Goal: Information Seeking & Learning: Check status

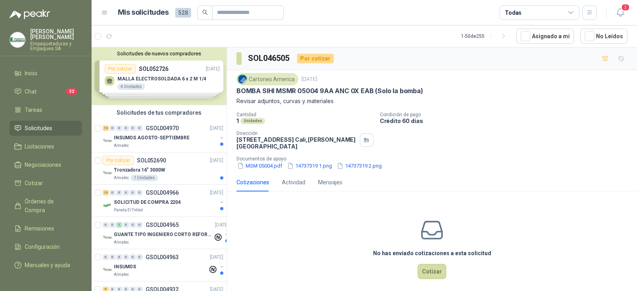
click at [485, 171] on div "Cartones America [DATE] BOMBA SIHI MSMR 05004 9AA ANC 0X EAB (Solo la bomba) Re…" at bounding box center [432, 121] width 410 height 103
click at [275, 169] on button "MSM 05004.pdf" at bounding box center [259, 166] width 47 height 8
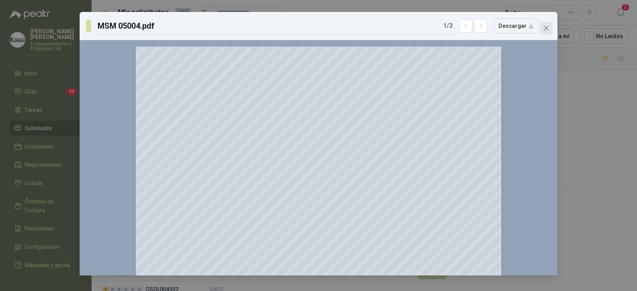
click at [550, 23] on button "Close" at bounding box center [546, 28] width 13 height 13
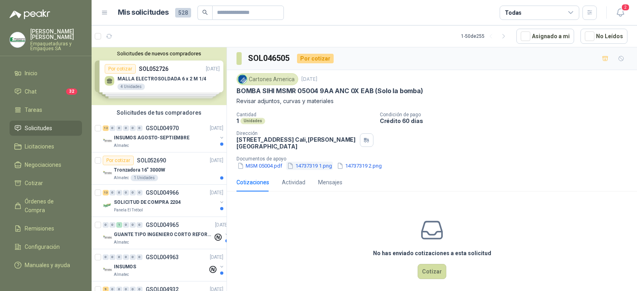
click at [307, 168] on button "14737319 1.png" at bounding box center [309, 166] width 47 height 8
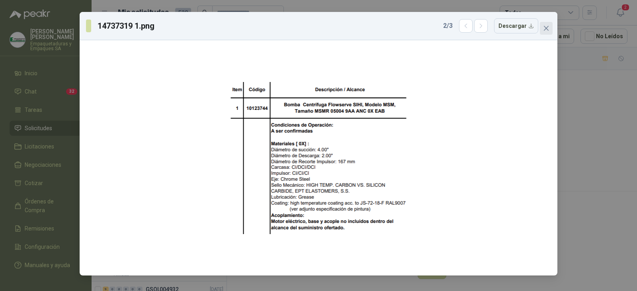
click at [544, 26] on icon "close" at bounding box center [546, 28] width 5 height 5
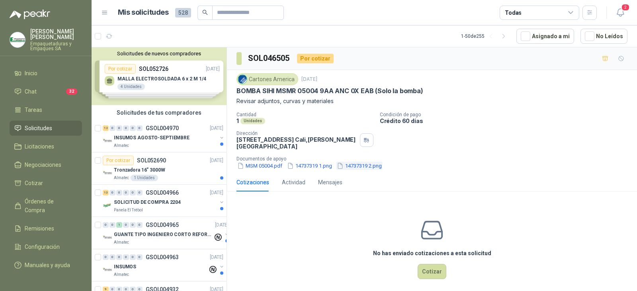
click at [373, 169] on button "14737319 2.png" at bounding box center [359, 166] width 47 height 8
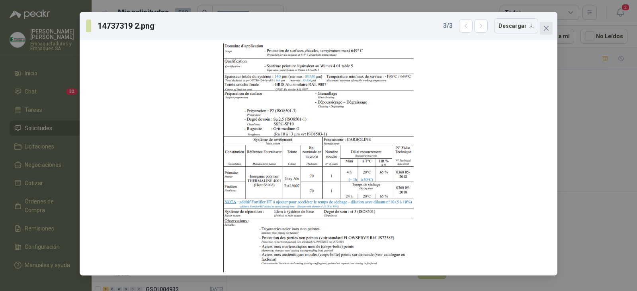
click at [543, 28] on icon "close" at bounding box center [546, 28] width 6 height 6
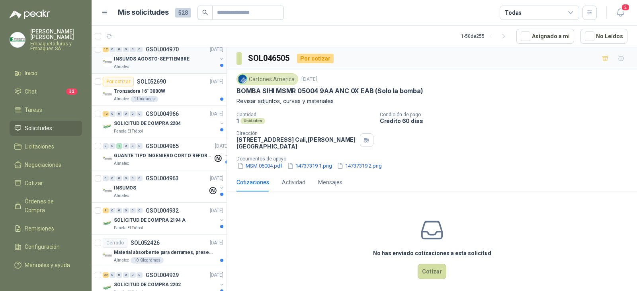
scroll to position [80, 0]
click at [186, 54] on div "INSUMOS AGOSTO-SEPTIEMBRE" at bounding box center [165, 58] width 103 height 10
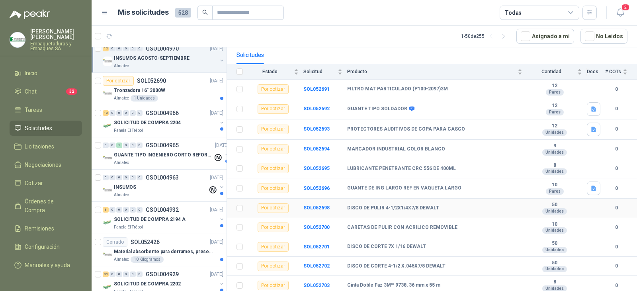
scroll to position [96, 0]
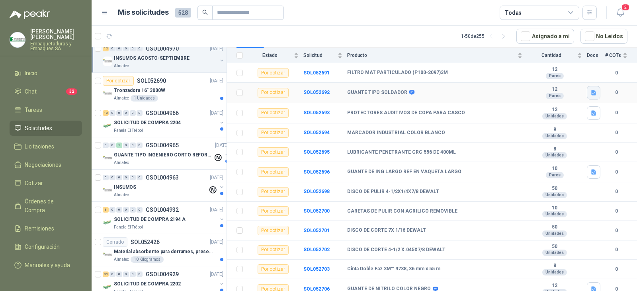
click at [591, 90] on icon "button" at bounding box center [593, 92] width 5 height 5
click at [519, 69] on button "WhatsApp Image [DATE] 10.48.11 AM.jpeg" at bounding box center [535, 69] width 108 height 8
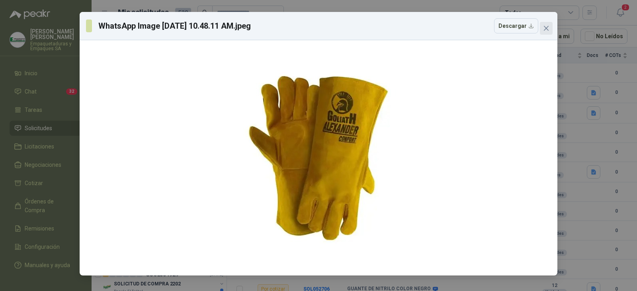
click at [542, 27] on span "Close" at bounding box center [546, 28] width 13 height 6
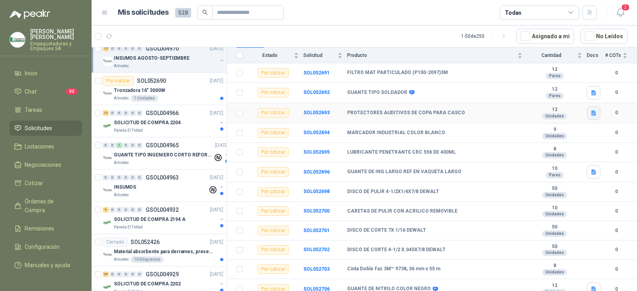
click at [591, 110] on icon "button" at bounding box center [593, 112] width 5 height 5
click at [549, 93] on button "11882030-800x450-copy-2.jpg" at bounding box center [549, 90] width 80 height 8
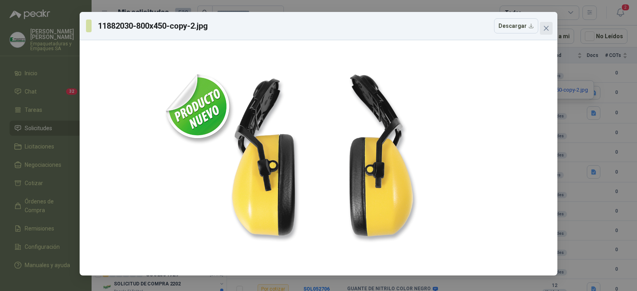
click at [552, 27] on span "Close" at bounding box center [546, 28] width 13 height 6
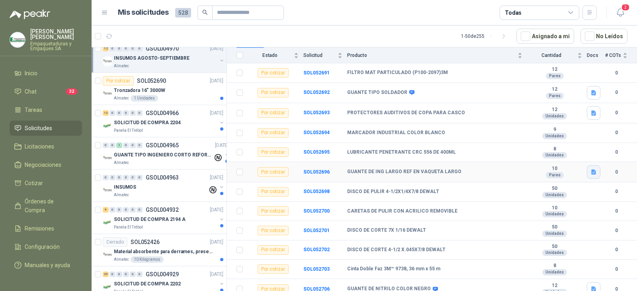
click at [591, 172] on button "button" at bounding box center [594, 172] width 14 height 14
click at [585, 149] on button "7-1929.png" at bounding box center [571, 148] width 36 height 8
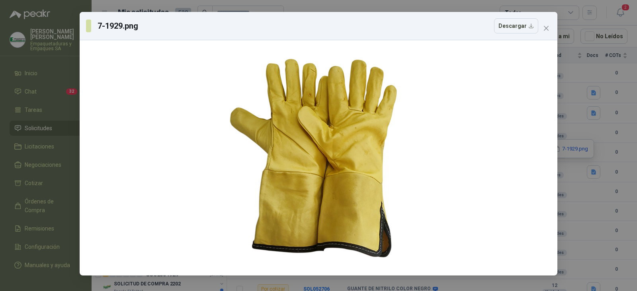
click at [554, 27] on div "7-1929.png Descargar" at bounding box center [319, 26] width 478 height 28
click at [549, 28] on icon "close" at bounding box center [546, 28] width 6 height 6
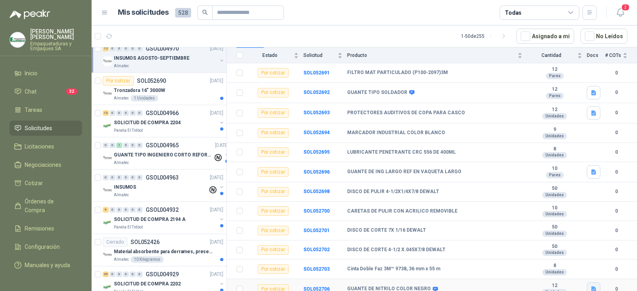
click at [591, 286] on icon "button" at bounding box center [593, 288] width 5 height 5
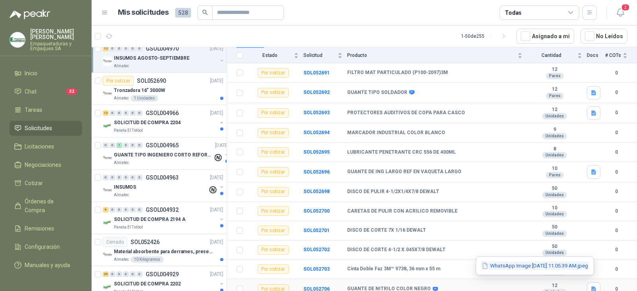
click at [537, 269] on button "WhatsApp Image [DATE] 11.05.39 AM.jpeg" at bounding box center [535, 265] width 108 height 8
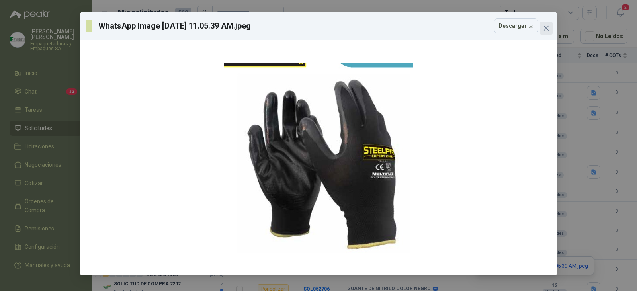
click at [550, 30] on span "Close" at bounding box center [546, 28] width 13 height 6
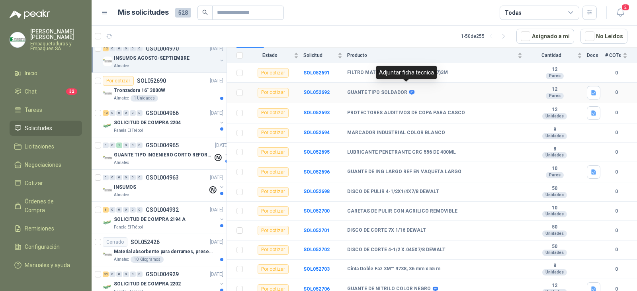
click at [409, 90] on icon at bounding box center [412, 93] width 6 height 6
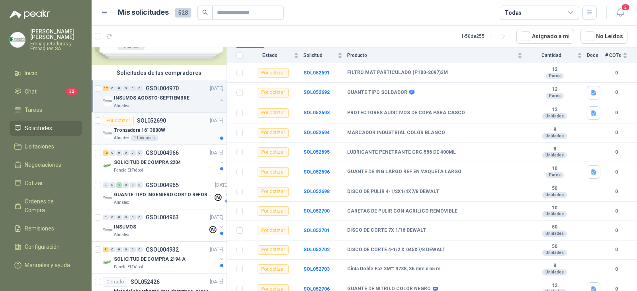
scroll to position [80, 0]
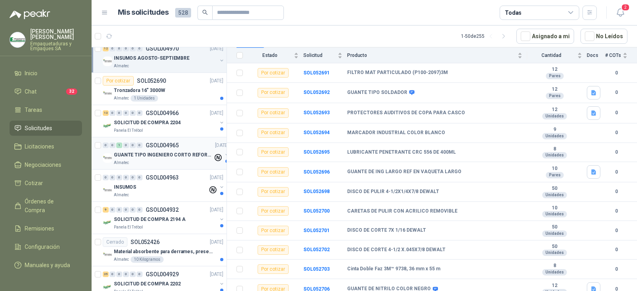
click at [178, 159] on div "GUANTE TIPO INGENIERO CORTO REFORZADO" at bounding box center [163, 155] width 99 height 10
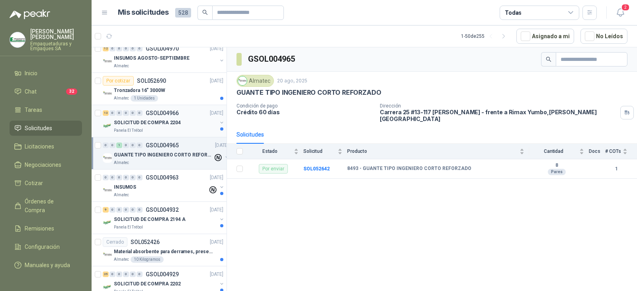
click at [179, 126] on div "SOLICITUD DE COMPRA 2204" at bounding box center [165, 123] width 103 height 10
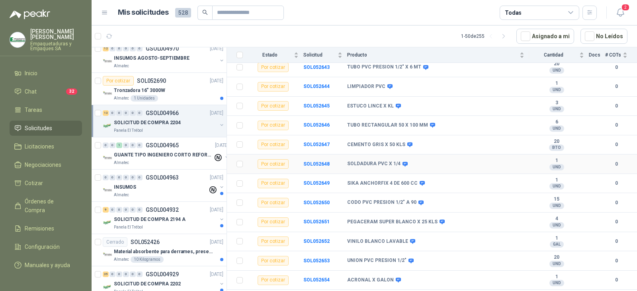
scroll to position [111, 0]
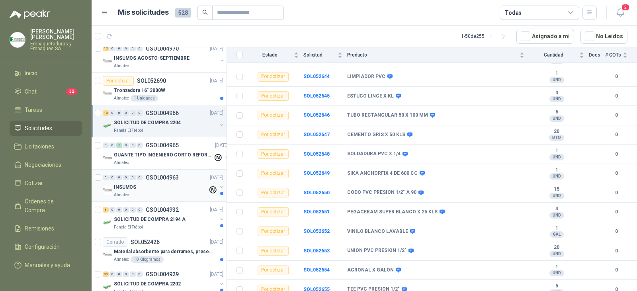
click at [172, 170] on div "0 0 0 0 0 0 GSOL004963 [DATE] INSUMOS Almatec" at bounding box center [159, 186] width 135 height 32
click at [179, 187] on div "INSUMOS" at bounding box center [161, 187] width 94 height 10
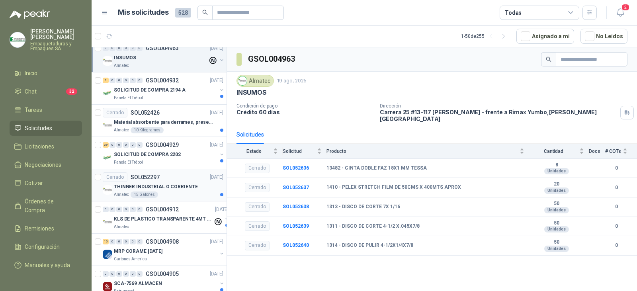
scroll to position [239, 0]
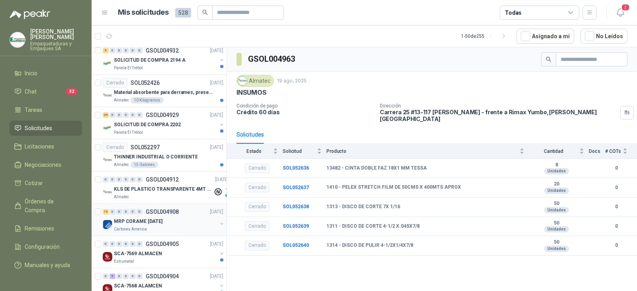
click at [185, 212] on div "15 0 0 0 0 0 GSOL004908 [DATE]" at bounding box center [164, 212] width 122 height 10
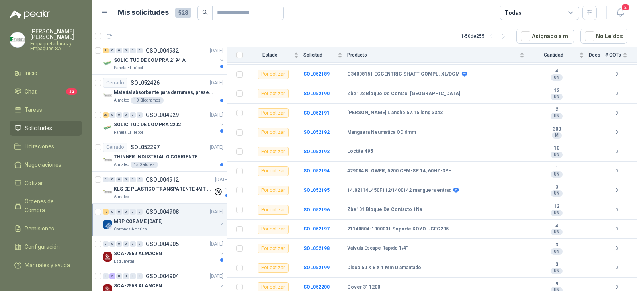
scroll to position [150, 0]
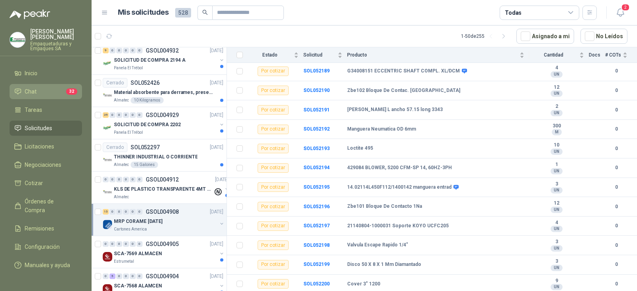
click at [72, 96] on li "Chat 32" at bounding box center [45, 91] width 63 height 9
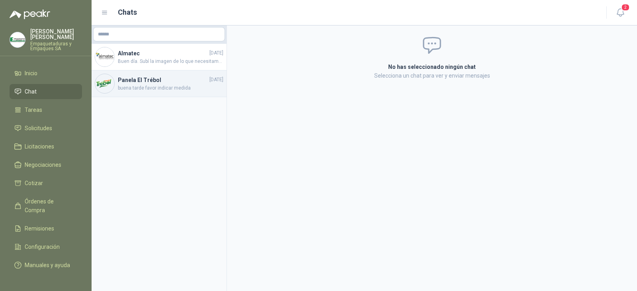
click at [132, 76] on h4 "Panela El Trébol" at bounding box center [163, 80] width 90 height 9
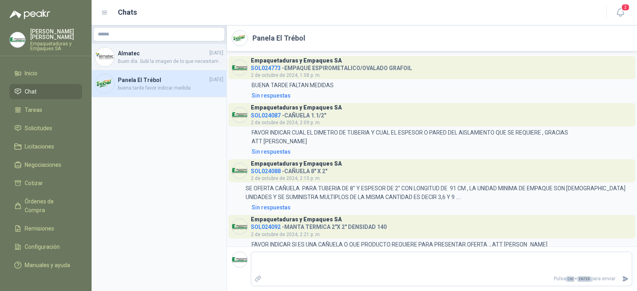
click at [191, 62] on span "Buen día. Subí la imagen de lo que necesitamos o algo parecido" at bounding box center [170, 62] width 105 height 8
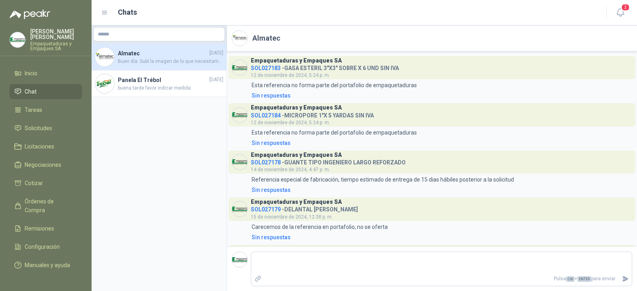
scroll to position [972, 0]
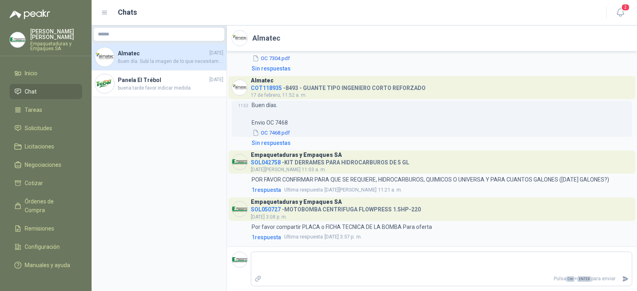
click at [286, 133] on button "OC 7468.pdf" at bounding box center [271, 133] width 39 height 8
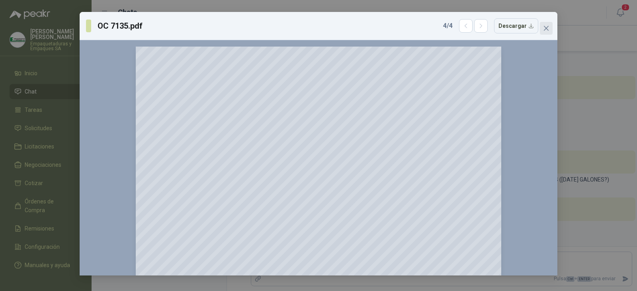
click at [548, 27] on icon "close" at bounding box center [546, 28] width 5 height 5
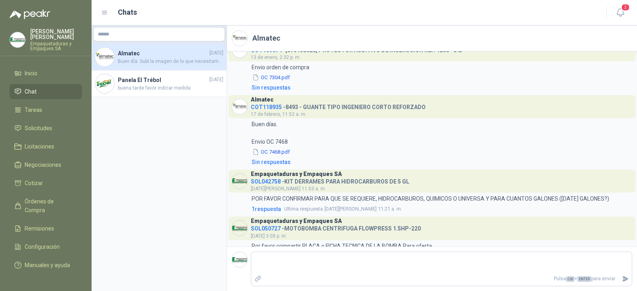
scroll to position [932, 0]
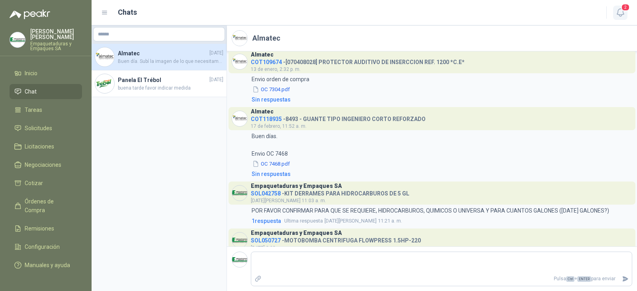
click at [620, 14] on icon "button" at bounding box center [620, 13] width 10 height 10
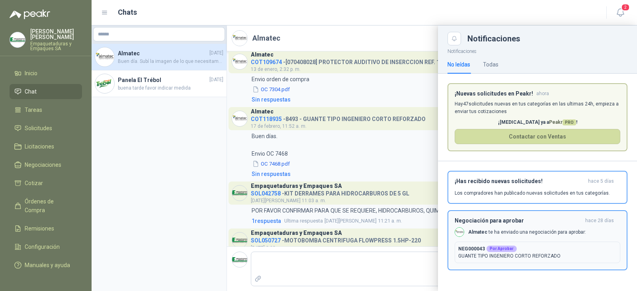
click at [519, 236] on div "Almatec te ha enviado una negociación para aprobar:" at bounding box center [520, 232] width 131 height 10
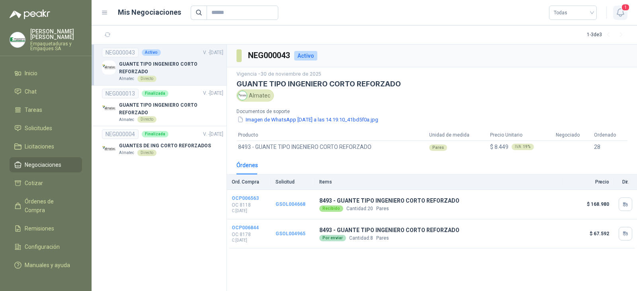
click at [617, 15] on icon "button" at bounding box center [620, 13] width 10 height 10
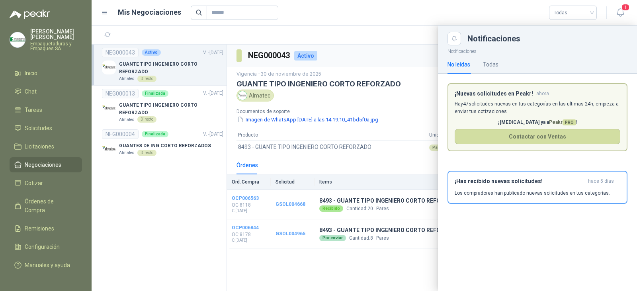
click at [34, 41] on div "[PERSON_NAME] Empaquetaduras y Empaques SA" at bounding box center [56, 40] width 52 height 22
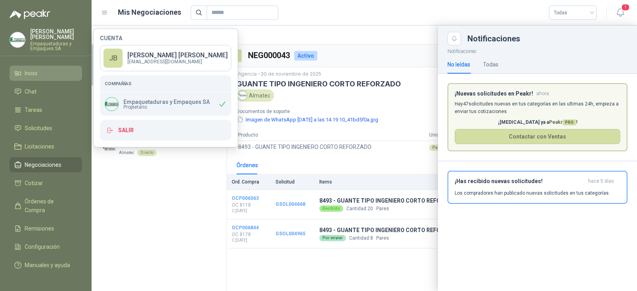
click at [50, 74] on li "Inicio" at bounding box center [45, 73] width 63 height 9
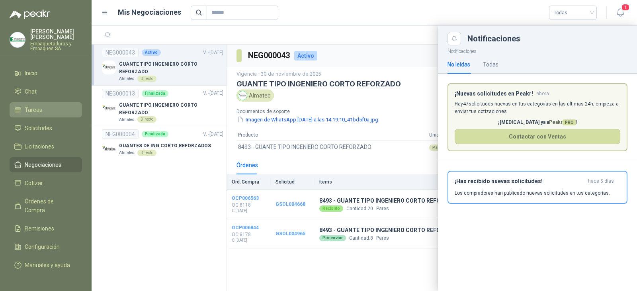
click at [49, 107] on li "Tareas" at bounding box center [45, 109] width 63 height 9
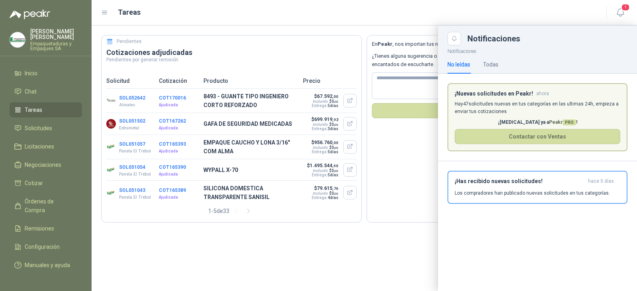
click at [244, 212] on div at bounding box center [364, 157] width 545 height 265
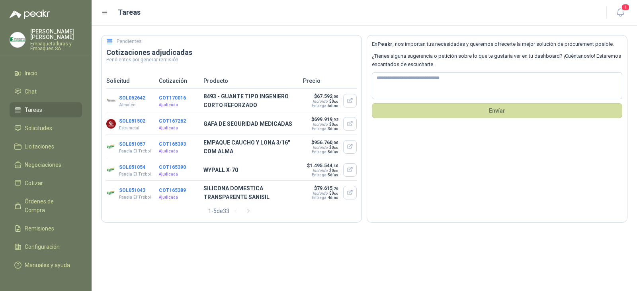
click at [245, 212] on button "button" at bounding box center [248, 211] width 13 height 13
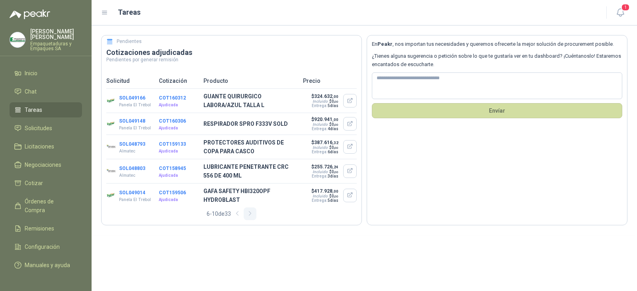
click at [246, 213] on button "button" at bounding box center [250, 213] width 13 height 13
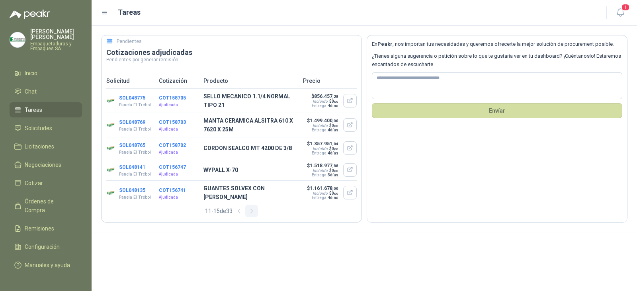
click at [246, 213] on button "button" at bounding box center [251, 211] width 13 height 13
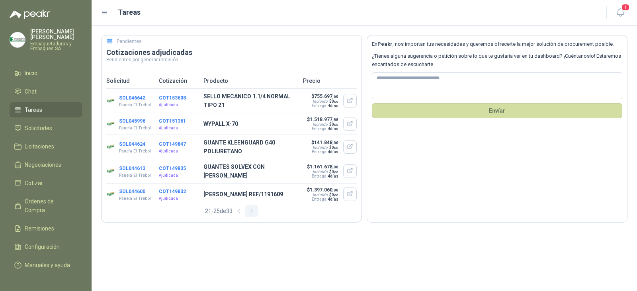
click at [246, 213] on button "button" at bounding box center [251, 211] width 13 height 13
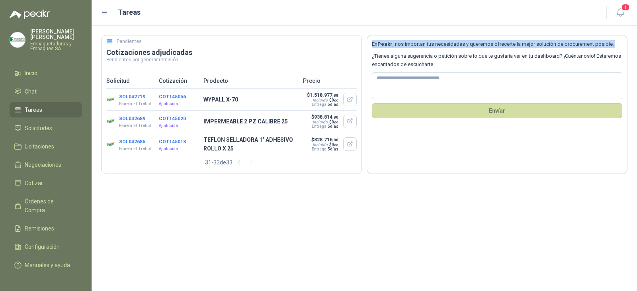
click at [246, 213] on div "Pendientes Cotizaciones adjudicadas Pendientes por generar remisión Solicitud C…" at bounding box center [364, 157] width 545 height 265
click at [49, 131] on span "Solicitudes" at bounding box center [38, 128] width 27 height 9
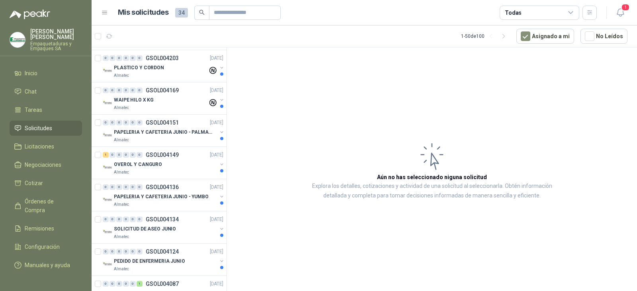
scroll to position [1456, 0]
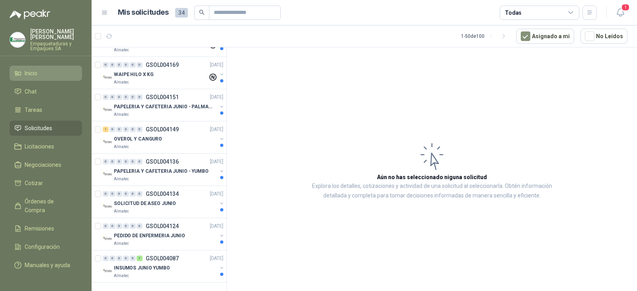
click at [37, 74] on span "Inicio" at bounding box center [31, 73] width 13 height 9
